Goal: Communication & Community: Answer question/provide support

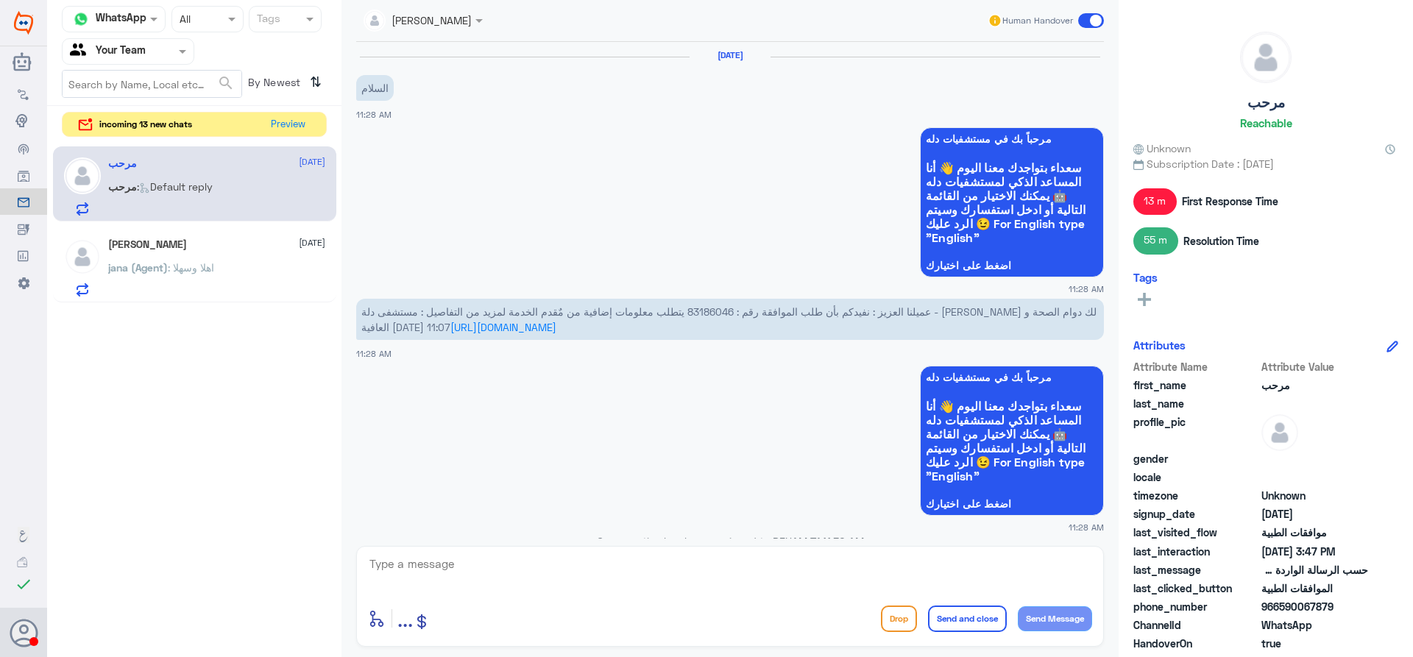
scroll to position [1088, 0]
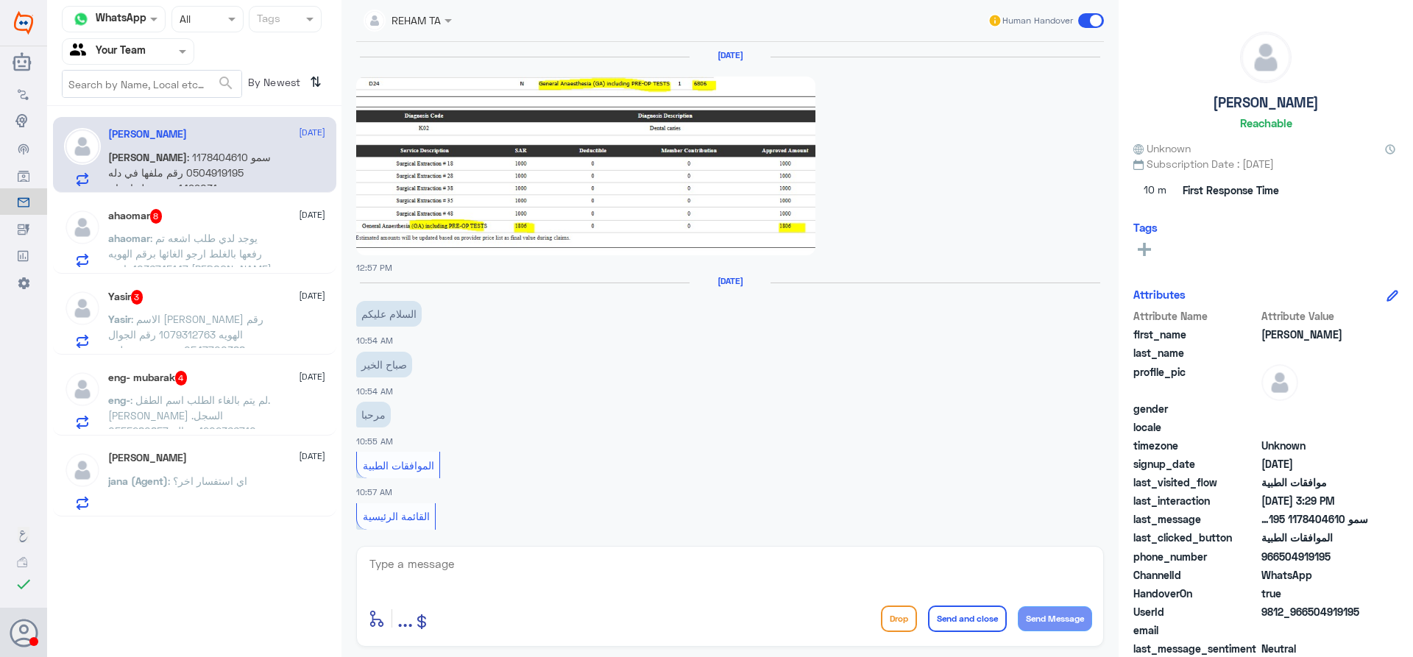
scroll to position [1621, 0]
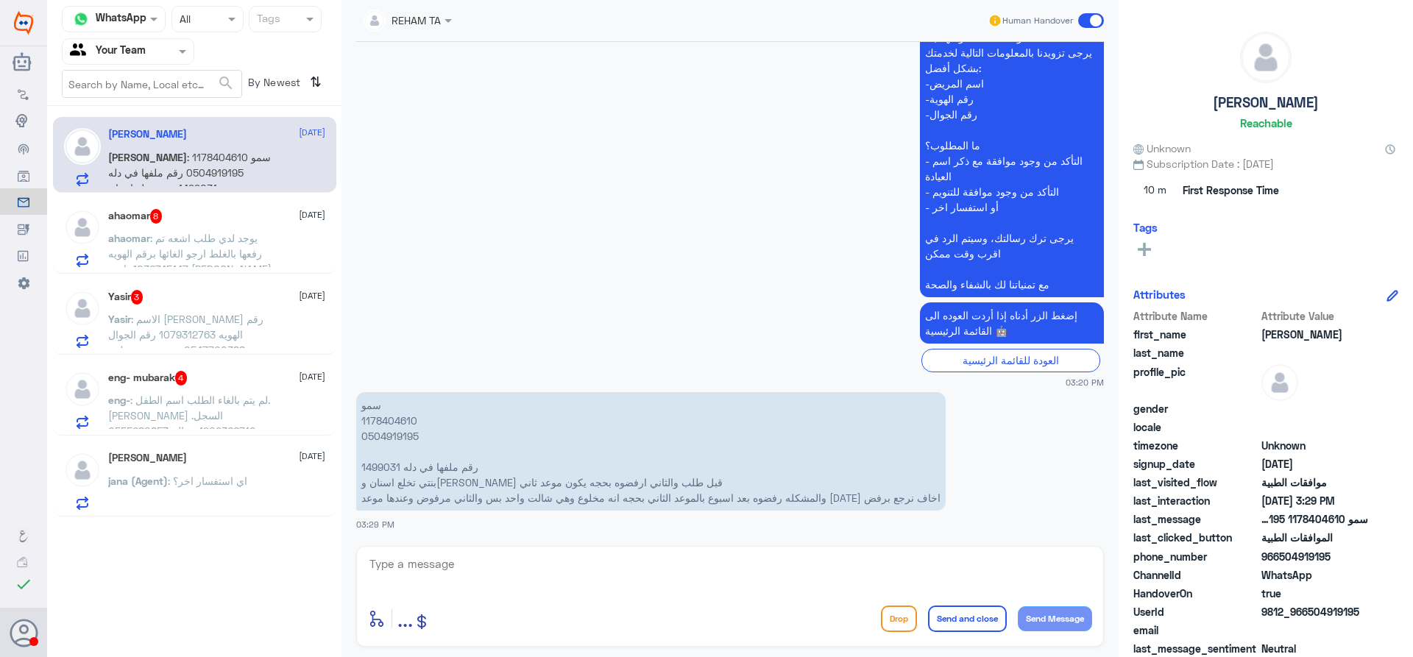
click at [230, 401] on span ": لم يتم بالغاء الطلب اسم الطفل. [PERSON_NAME] السجل. 1202366710 جوال. 05552808…" at bounding box center [189, 415] width 162 height 43
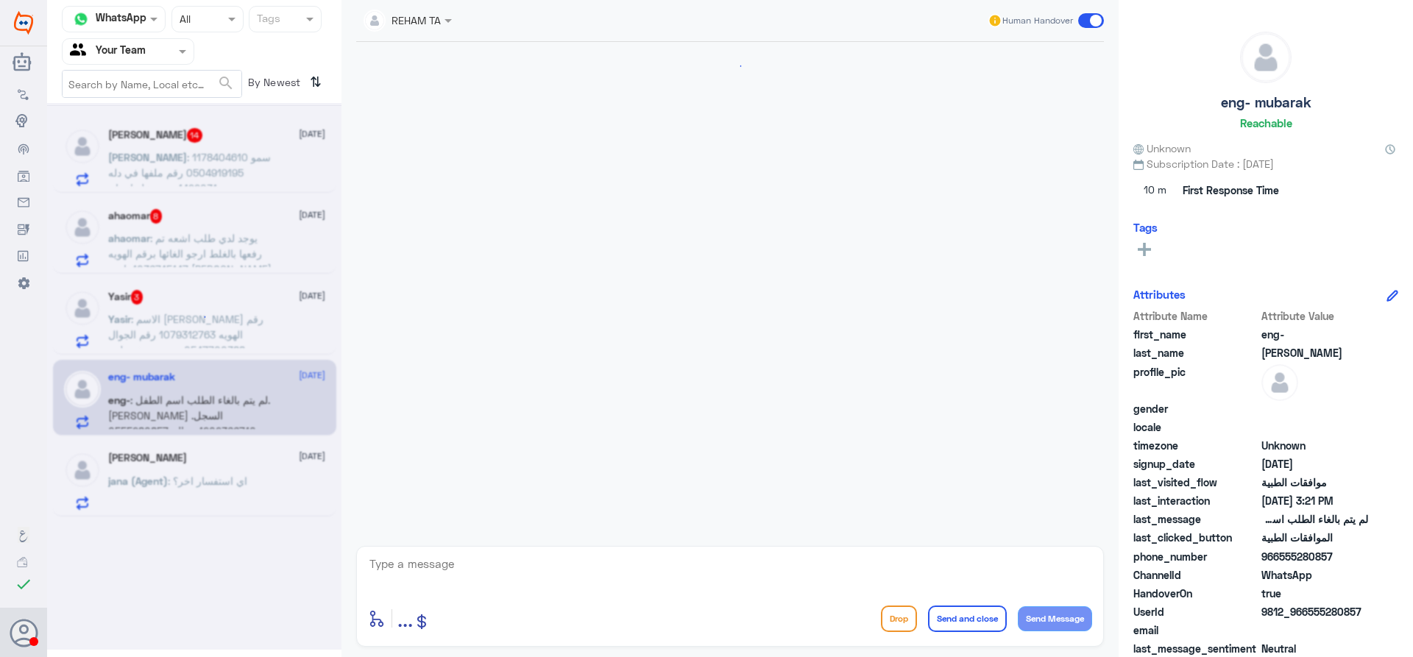
scroll to position [1637, 0]
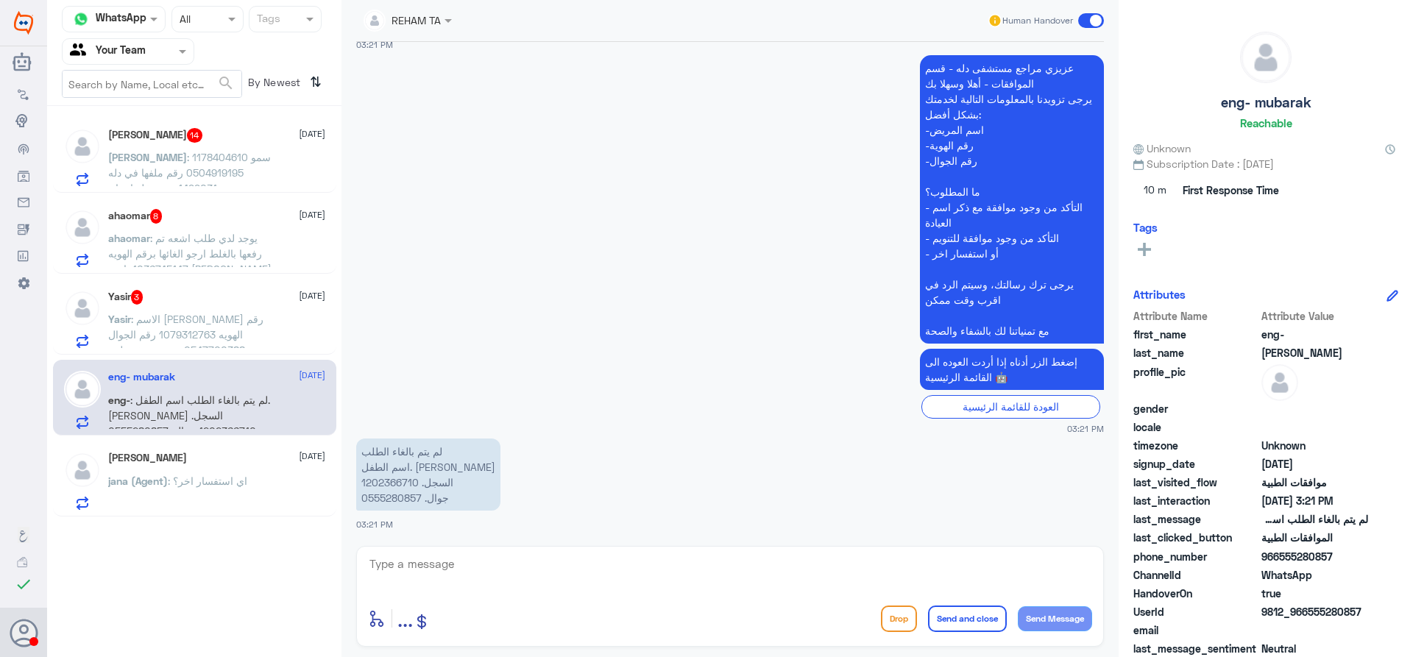
click at [241, 341] on p "Yasir : الاسم [PERSON_NAME] رقم الهويه 1079312763 رقم الجوال 0547700388 عندي وص…" at bounding box center [191, 329] width 166 height 37
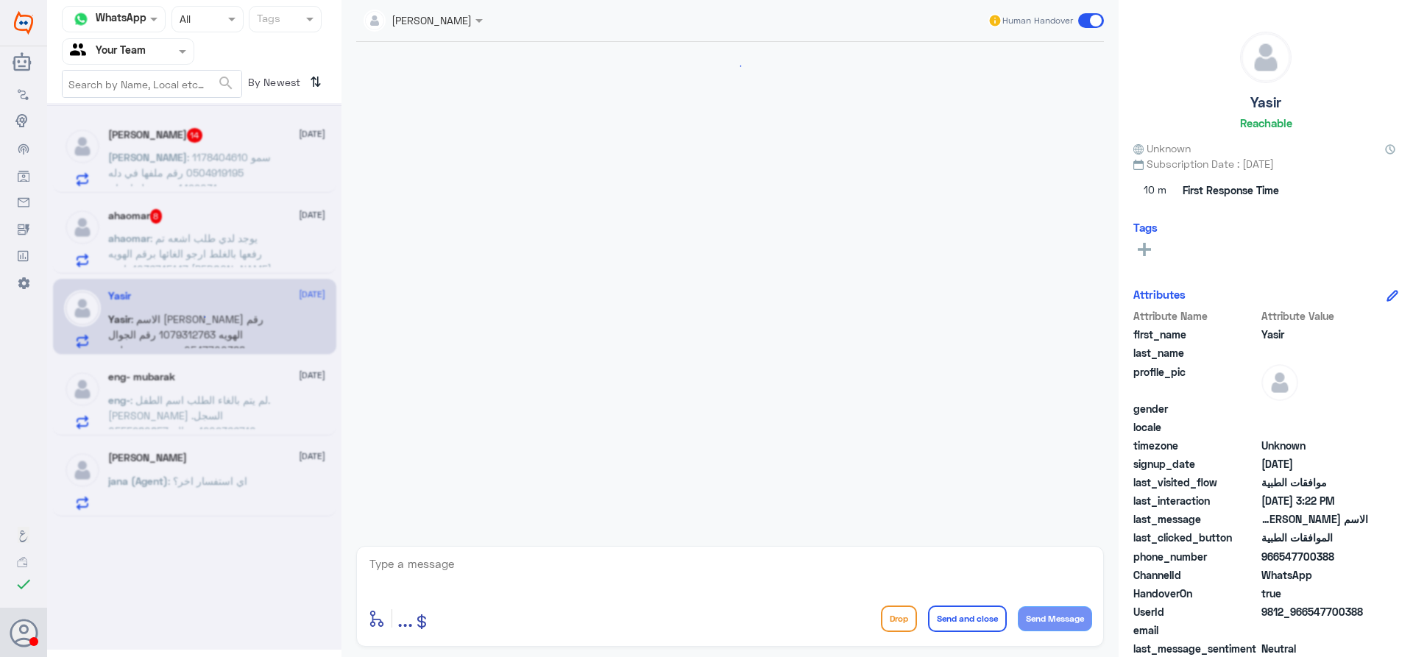
scroll to position [1512, 0]
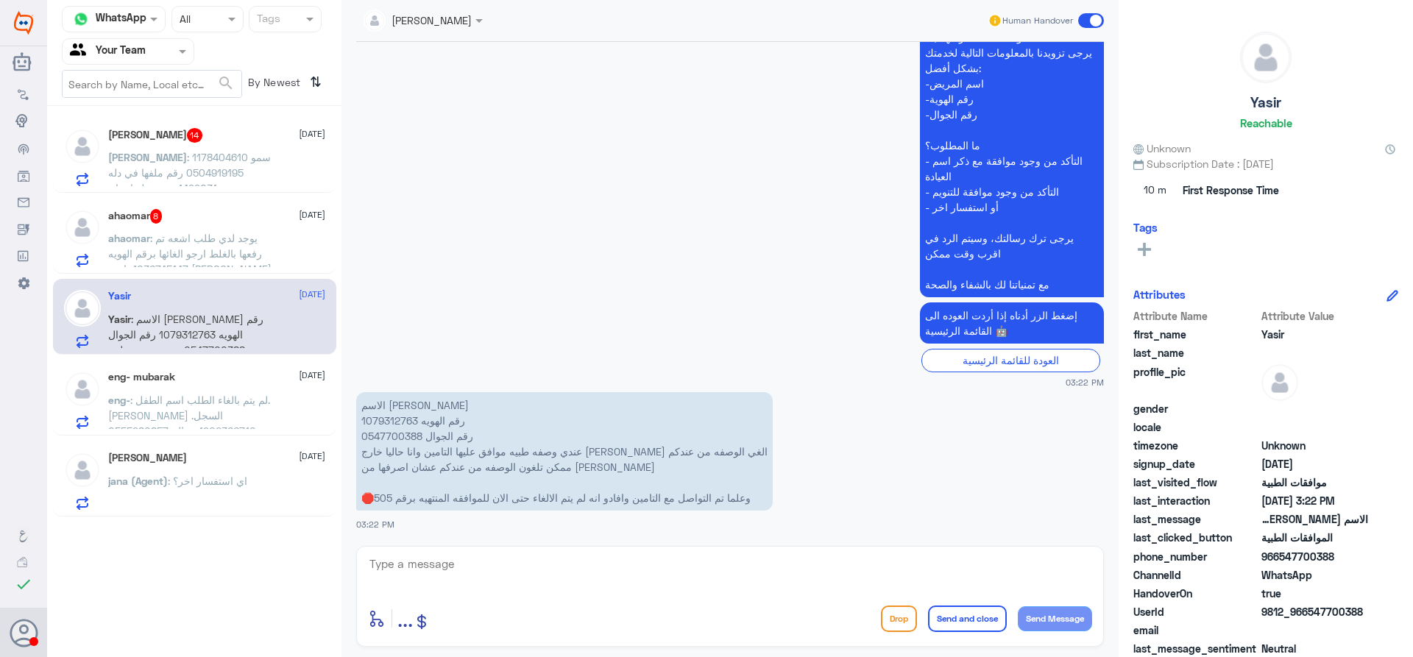
click at [228, 349] on div "Yasir 17 August Yasir : الاسم ياسر المطيري رقم الهويه 1079312763 رقم الجوال 054…" at bounding box center [194, 317] width 283 height 76
click at [224, 370] on div "eng- mubarak 17 August eng- : لم يتم بالغاء الطلب اسم الطفل. محمد مبارك البكر ا…" at bounding box center [194, 398] width 283 height 76
click at [148, 222] on h5 "ahaomar 8" at bounding box center [135, 216] width 54 height 15
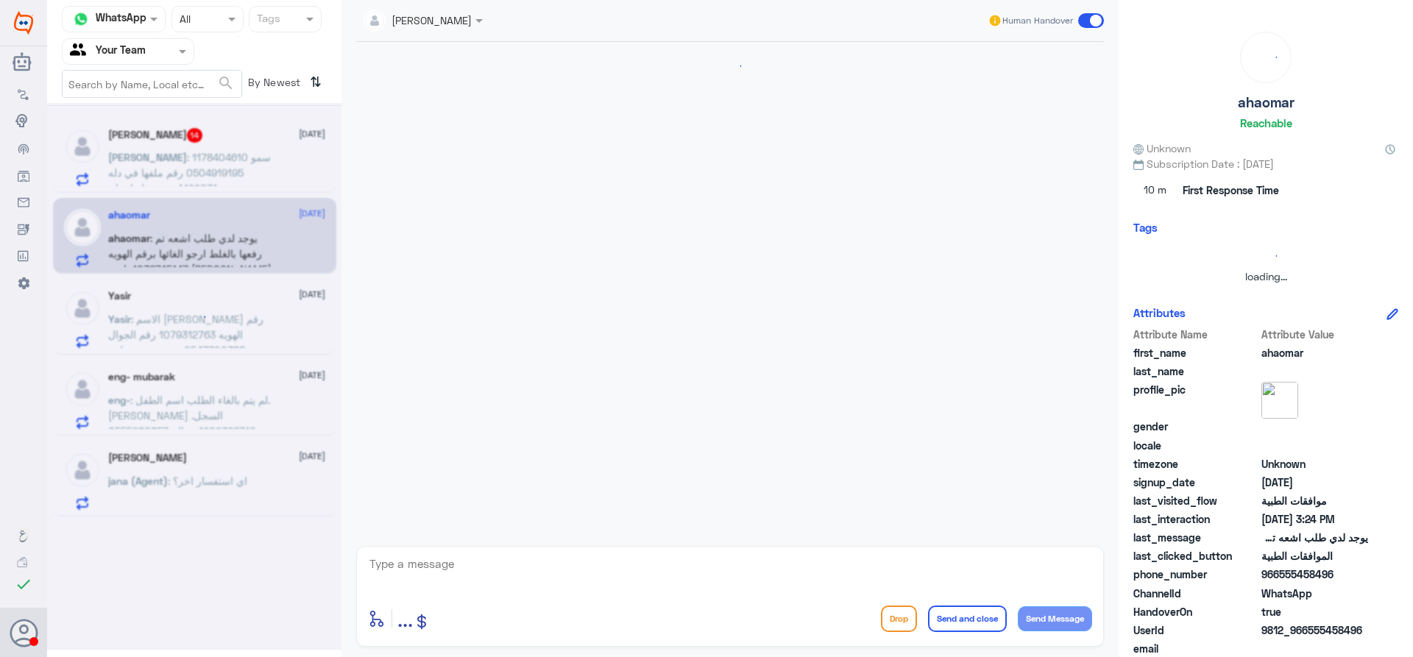
click at [177, 165] on div at bounding box center [194, 376] width 294 height 547
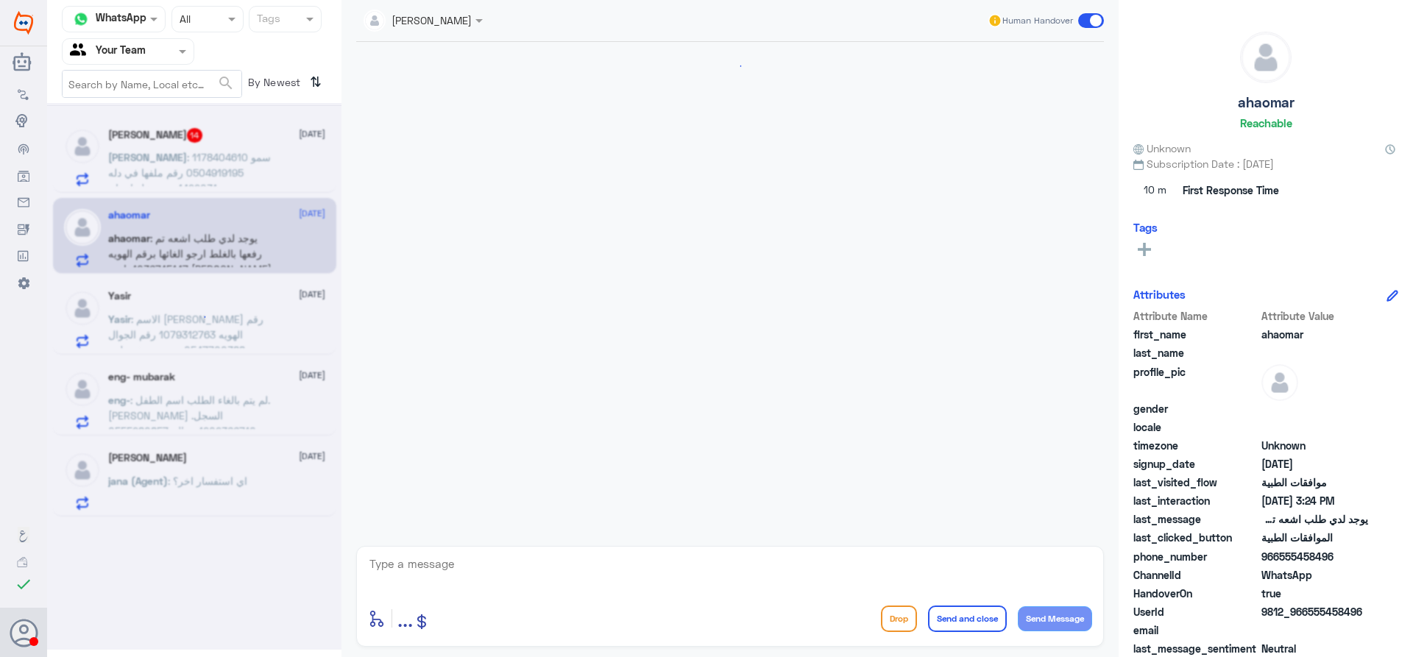
scroll to position [1075, 0]
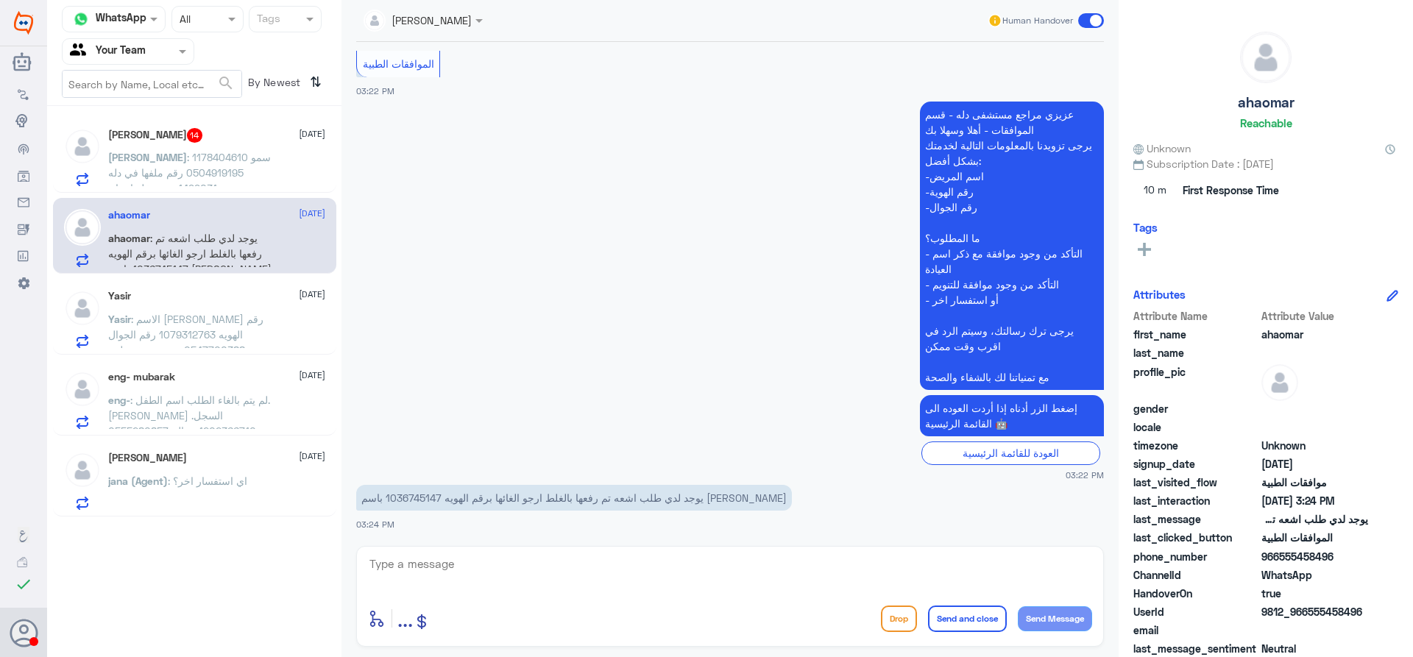
click at [193, 164] on p "ابوالوليد : سمو 1178404610 0504919195 رقم ملفها في دله 1499031 بنتي تخلع اسنان …" at bounding box center [191, 167] width 166 height 37
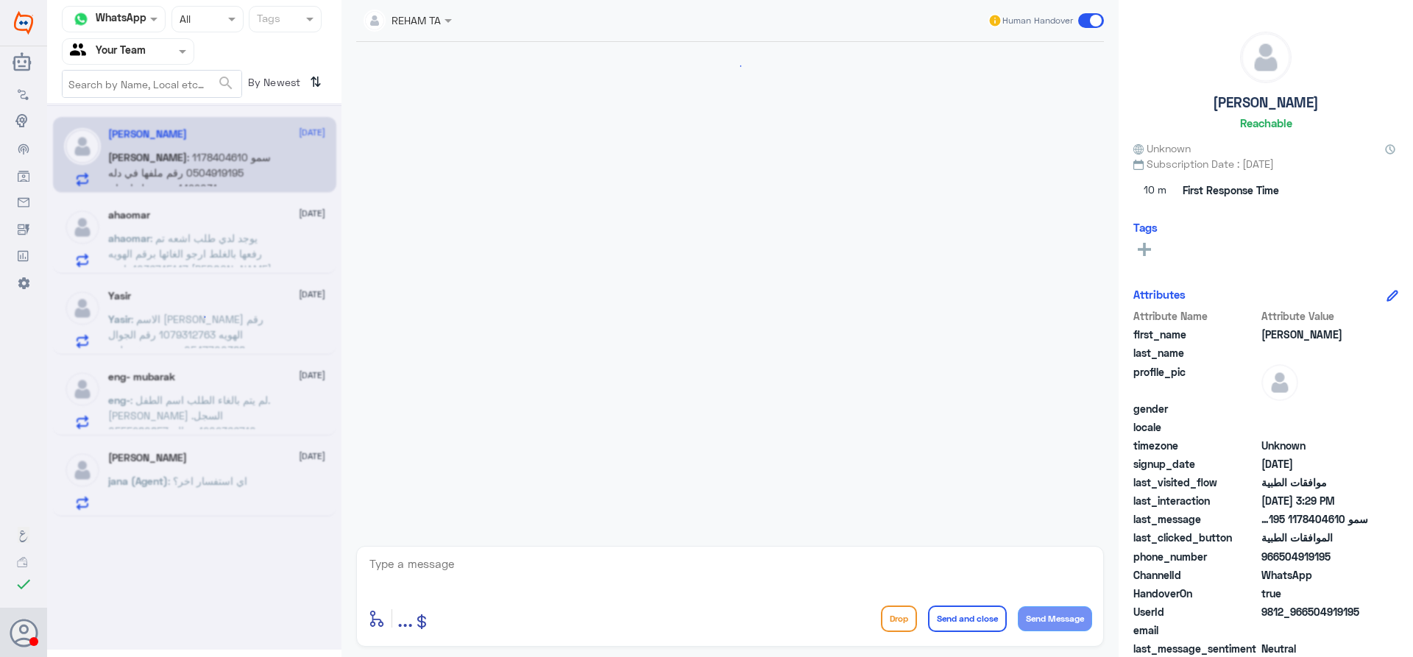
scroll to position [1621, 0]
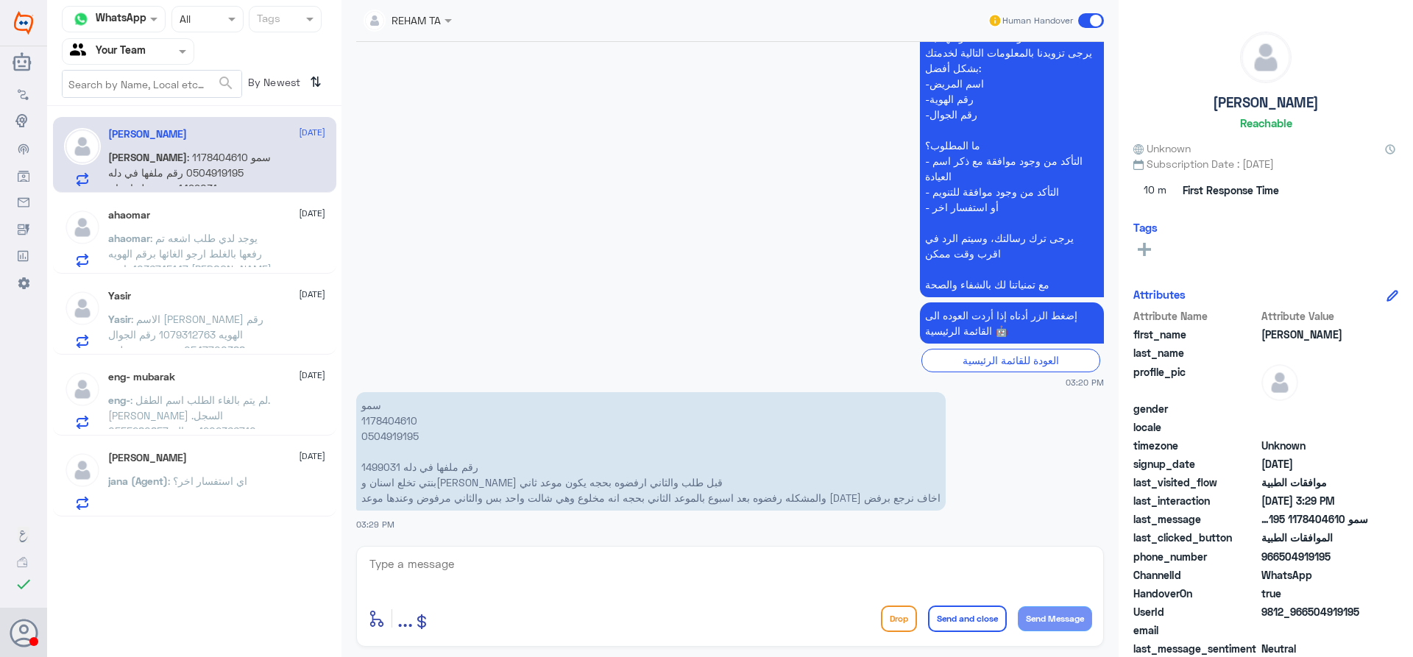
click at [236, 469] on div "Amjad Alyahya 17 August jana (Agent) : اي استفسار اخر؟" at bounding box center [216, 481] width 217 height 58
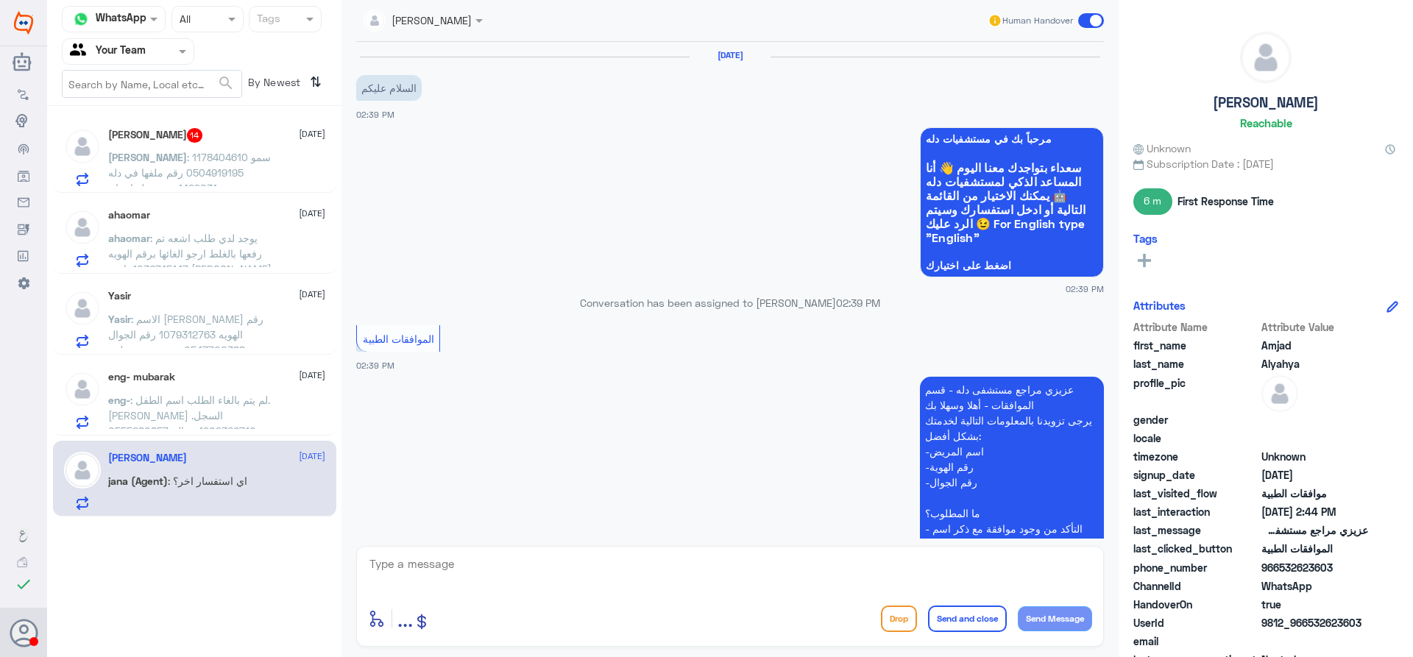
scroll to position [628, 0]
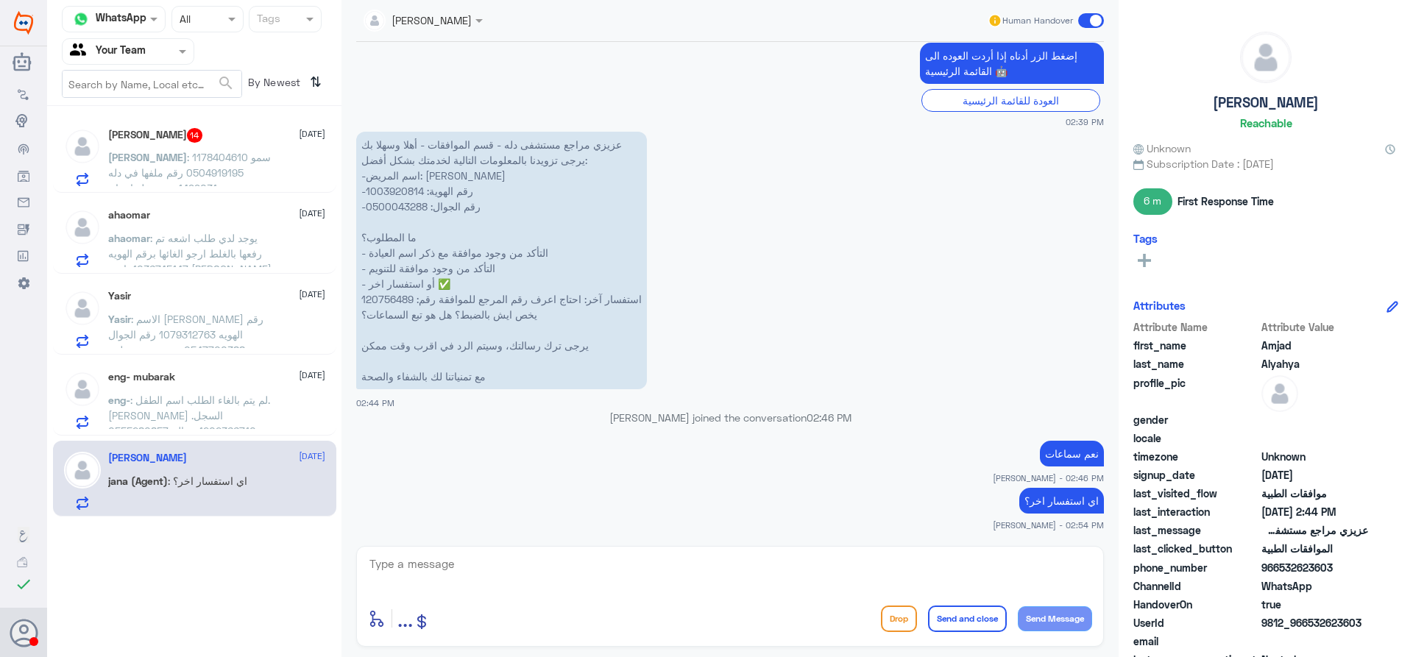
click at [212, 168] on span ": سمو 1178404610 0504919195 رقم ملفها في دله 1499031 بنتي تخلع اسنان وبوبا قبل …" at bounding box center [189, 227] width 163 height 152
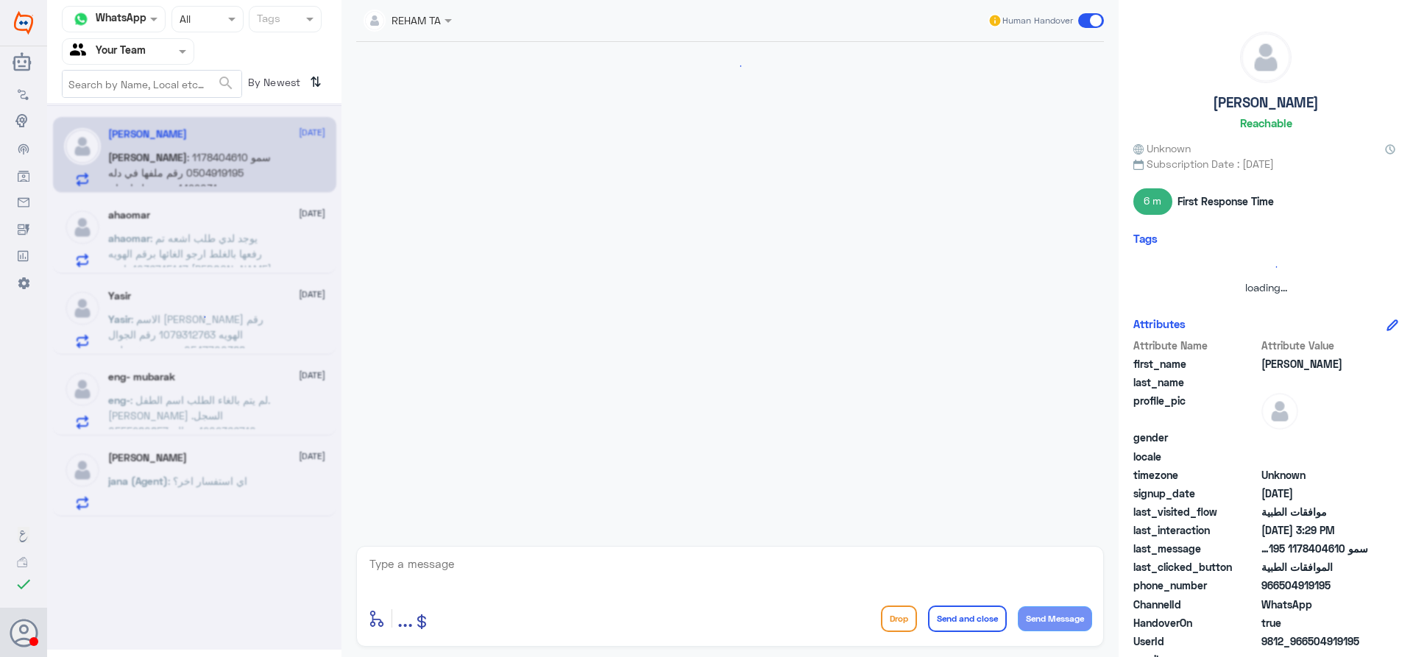
scroll to position [1621, 0]
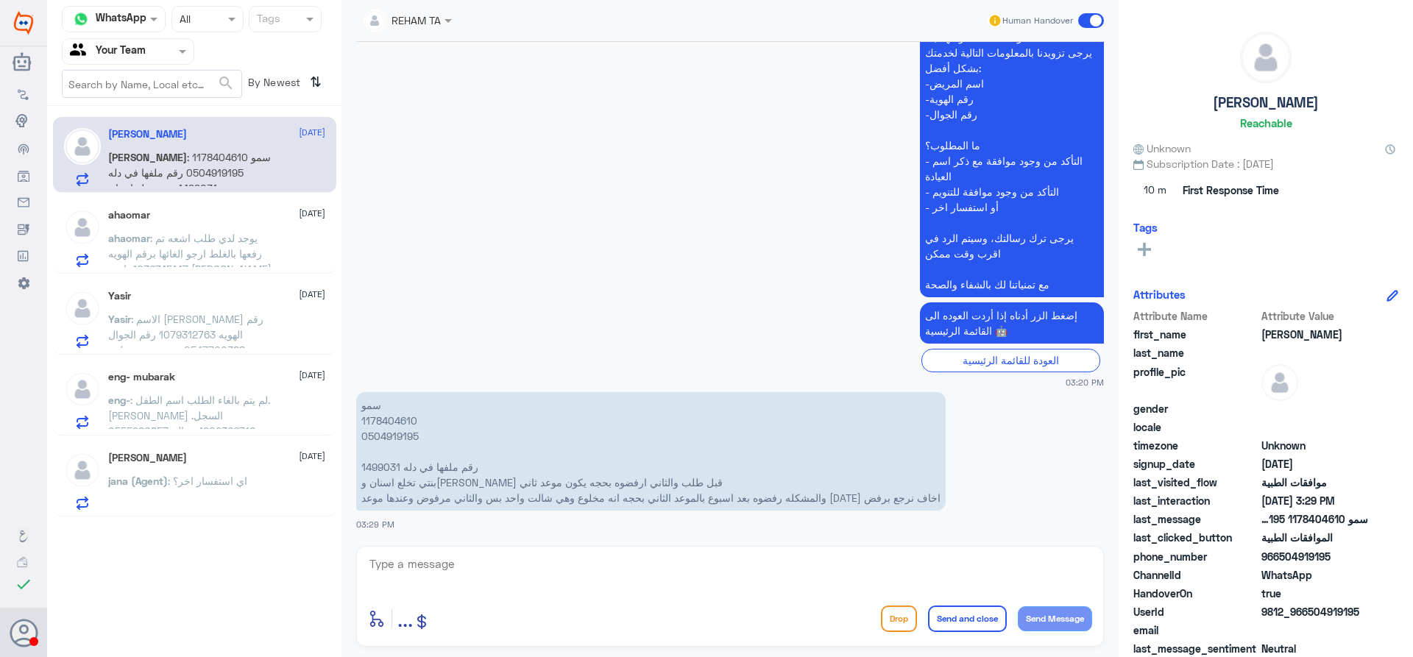
click at [247, 509] on div "jana (Agent) : اي استفسار اخر؟" at bounding box center [216, 493] width 217 height 33
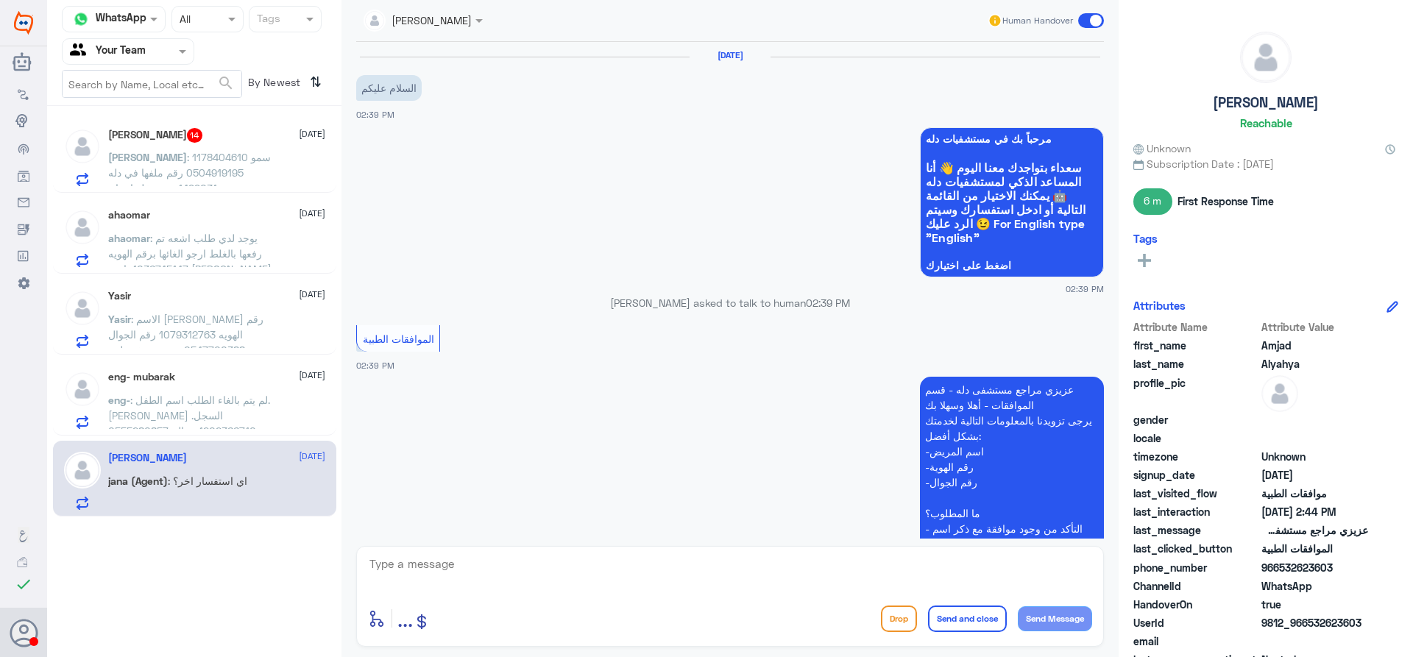
scroll to position [628, 0]
